Goal: Navigation & Orientation: Find specific page/section

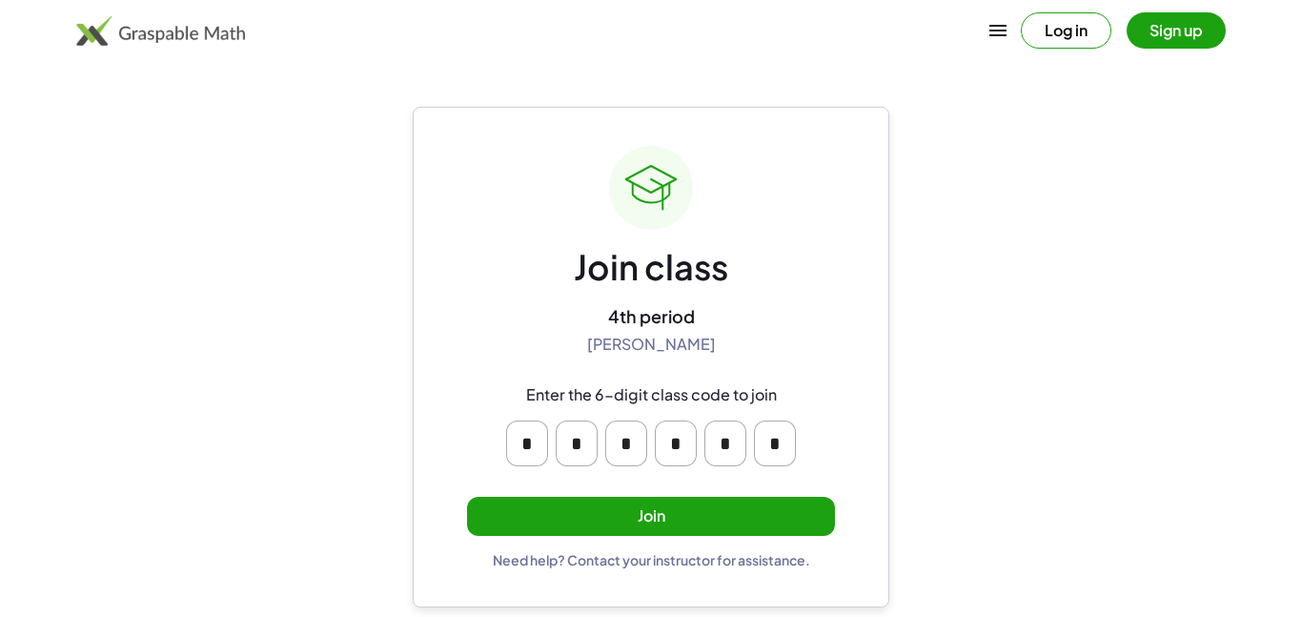
click at [650, 502] on button "Join" at bounding box center [651, 515] width 368 height 39
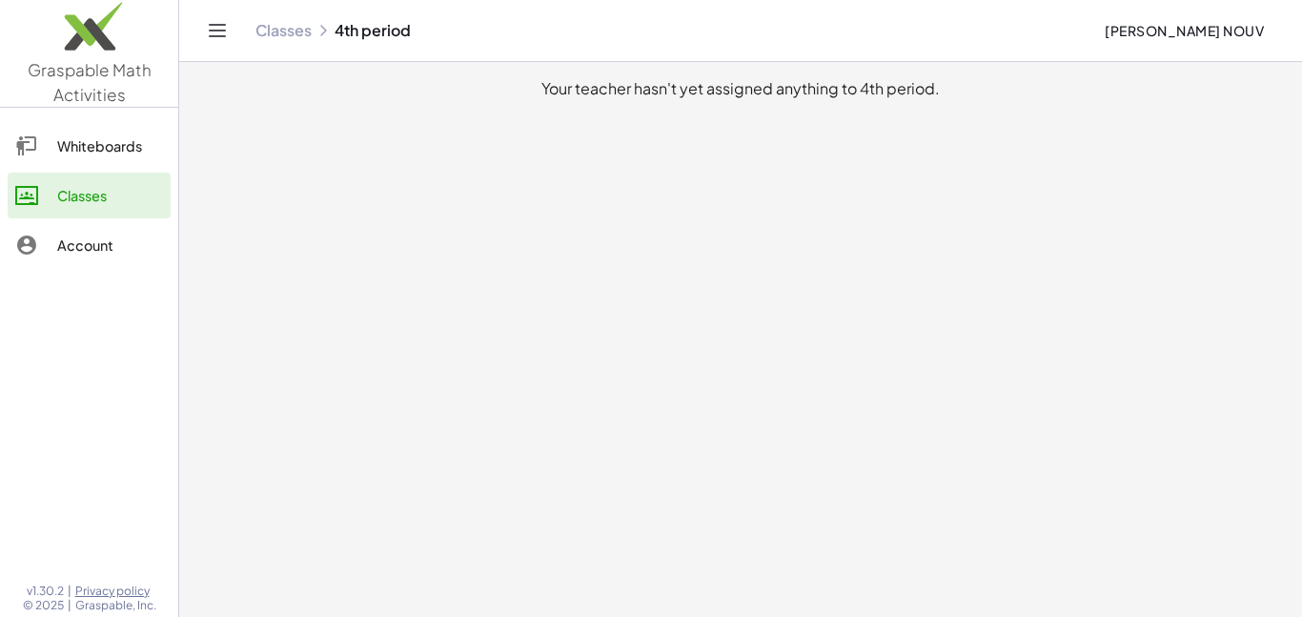
click at [110, 152] on div "Whiteboards" at bounding box center [110, 145] width 106 height 23
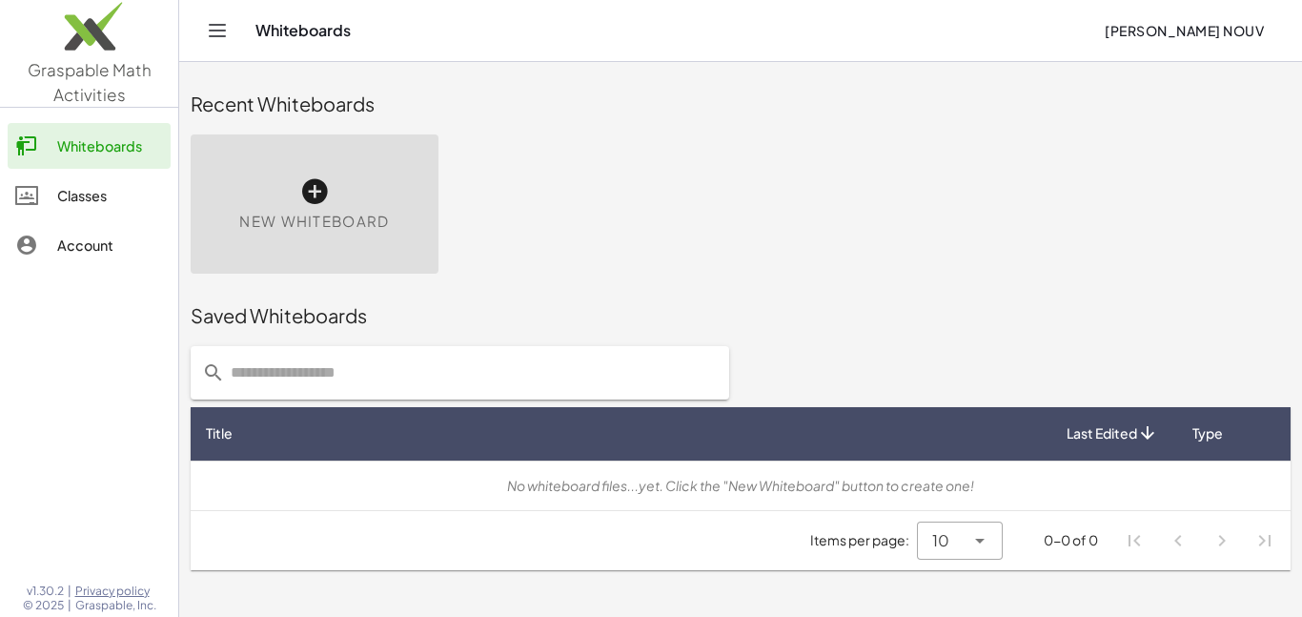
click at [114, 202] on div "Classes" at bounding box center [110, 195] width 106 height 23
